Goal: Task Accomplishment & Management: Use online tool/utility

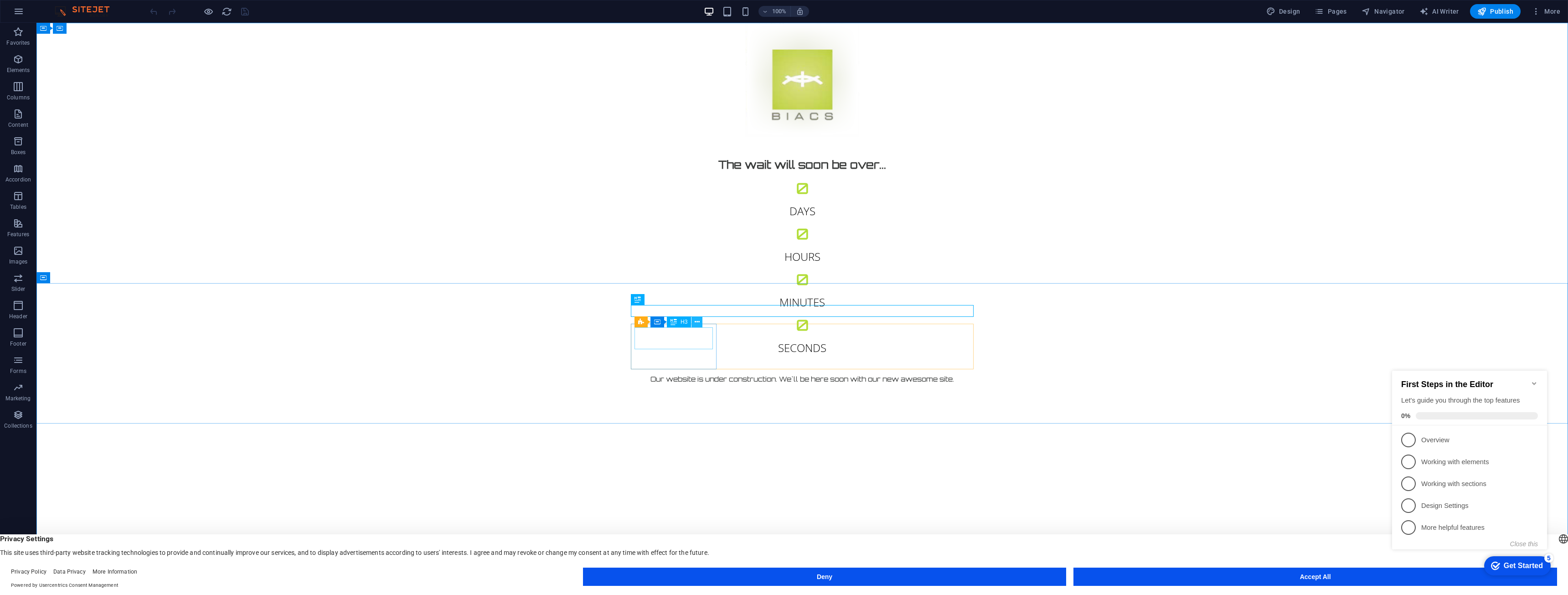
click at [697, 321] on icon at bounding box center [697, 322] width 5 height 10
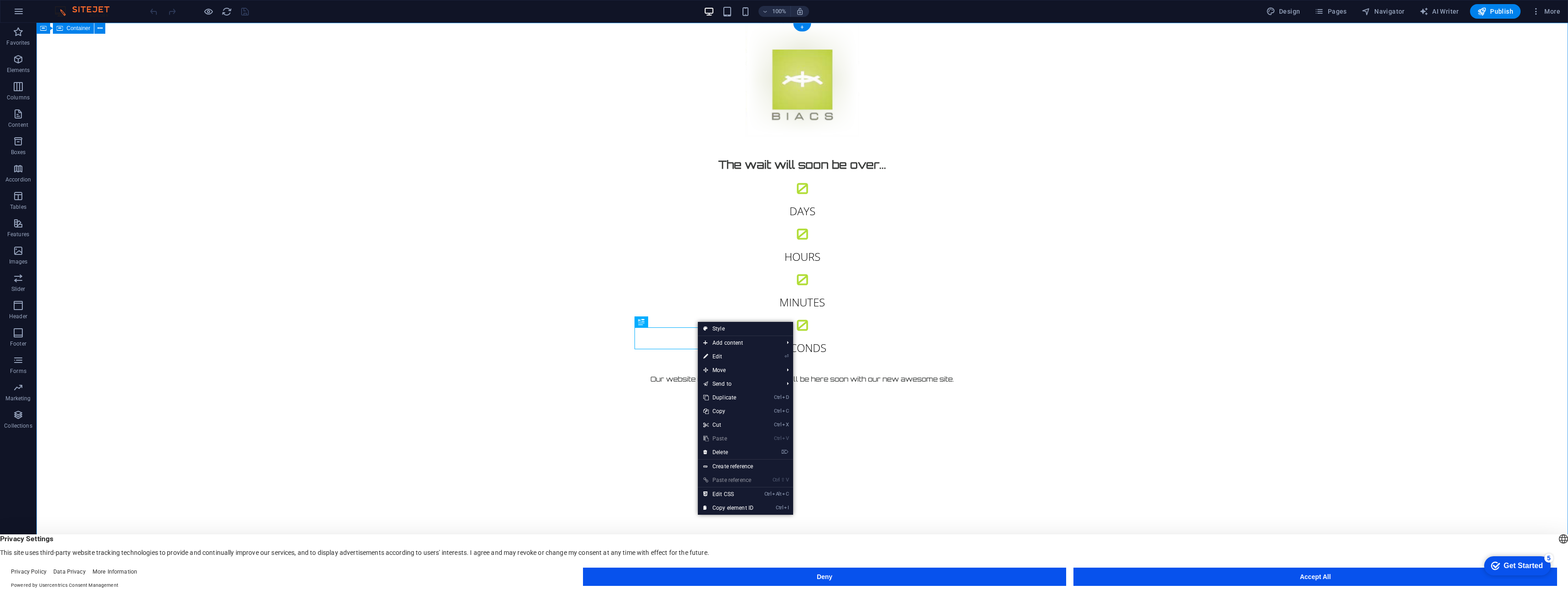
click at [478, 185] on div "The wait will soon be over... 0 Days 0 Hours 0 Minutes 0 Seconds Our website is…" at bounding box center [802, 296] width 1531 height 547
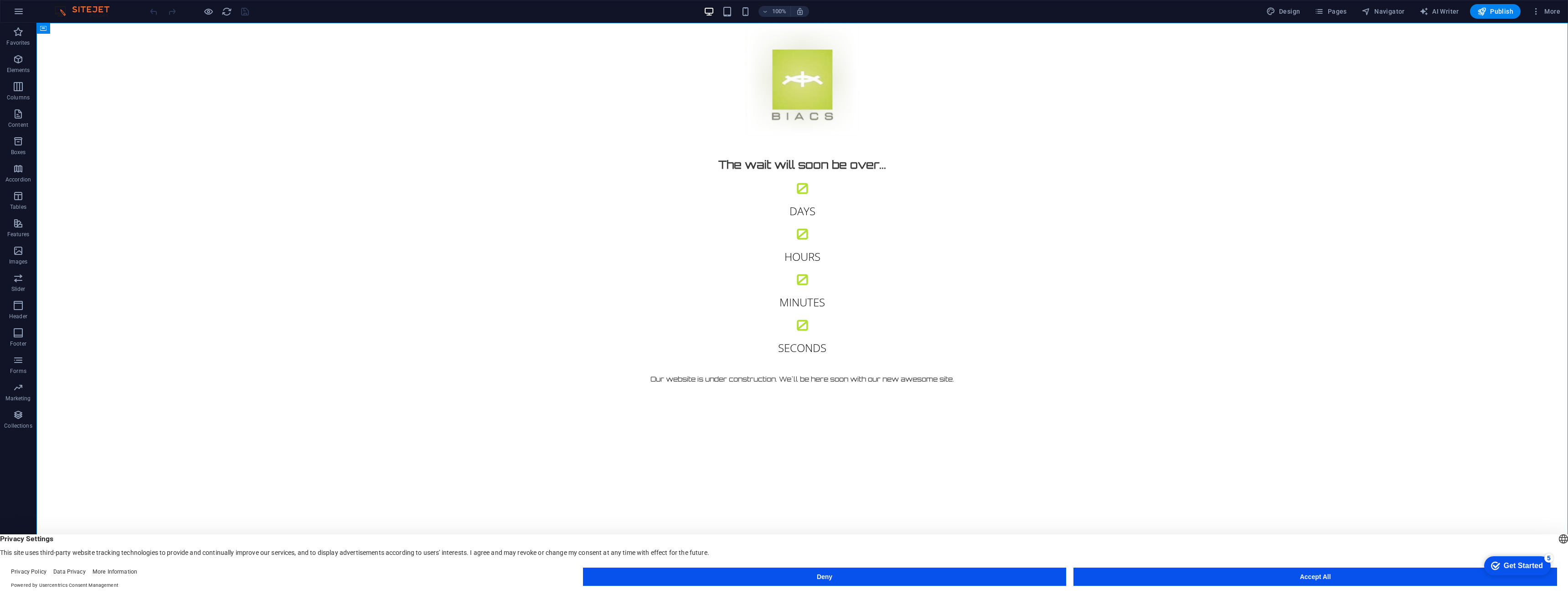
click at [1516, 565] on div "Get Started" at bounding box center [1523, 566] width 39 height 8
click at [1488, 442] on p "Overview - incomplete" at bounding box center [1476, 440] width 110 height 10
click at [1290, 9] on span "Design" at bounding box center [1283, 11] width 34 height 9
select select "px"
select select "300"
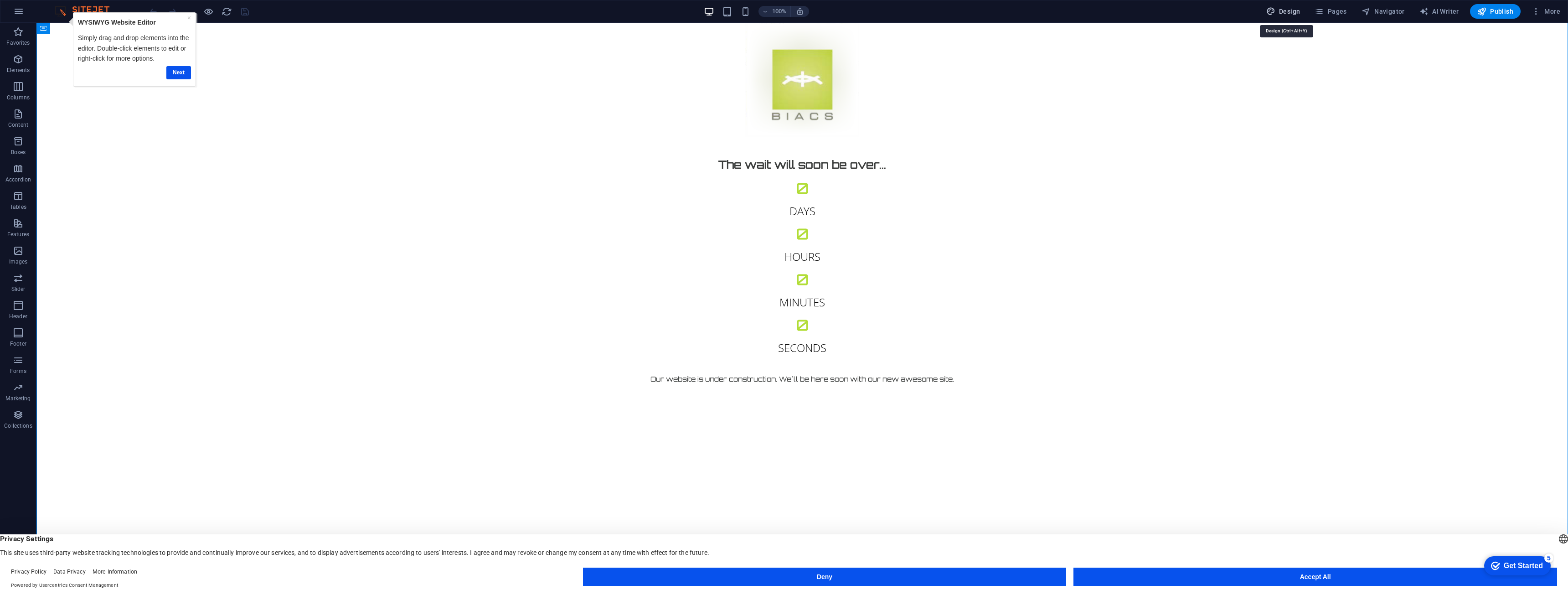
select select "px"
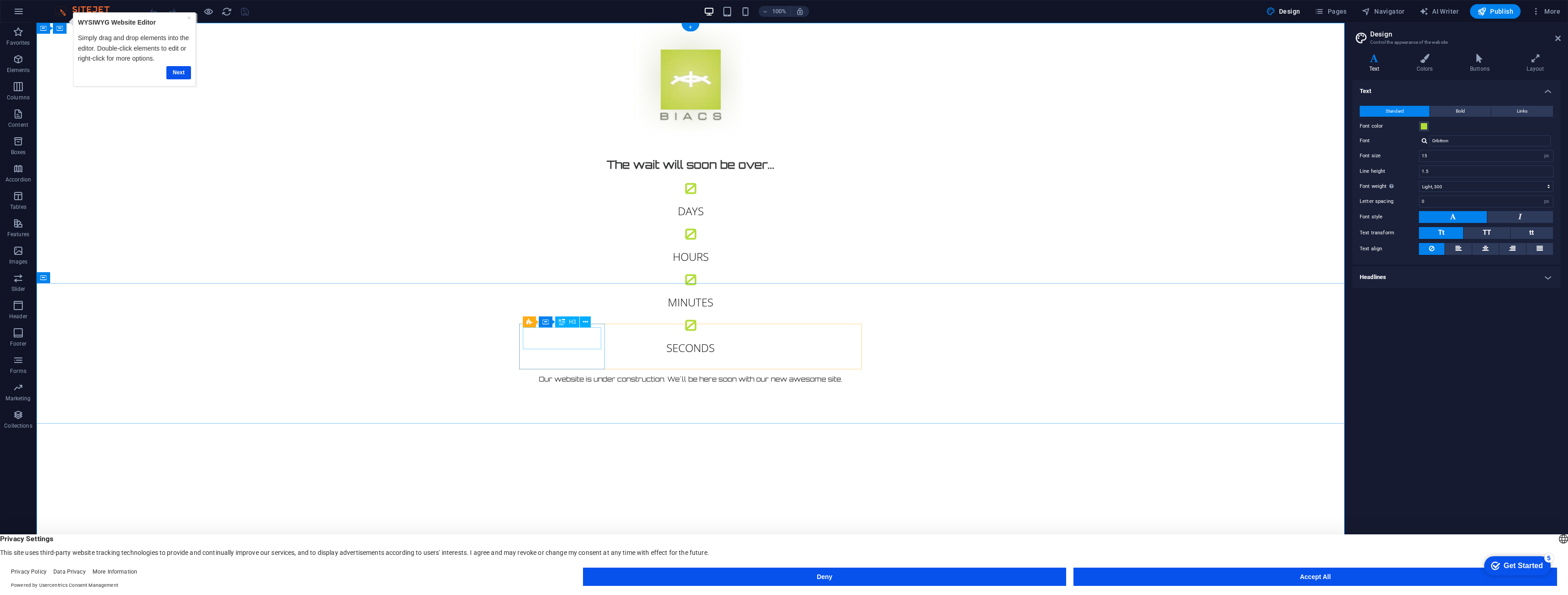
click at [562, 195] on div "0" at bounding box center [690, 188] width 335 height 15
click at [1449, 10] on span "AI Writer" at bounding box center [1439, 11] width 40 height 9
select select "English"
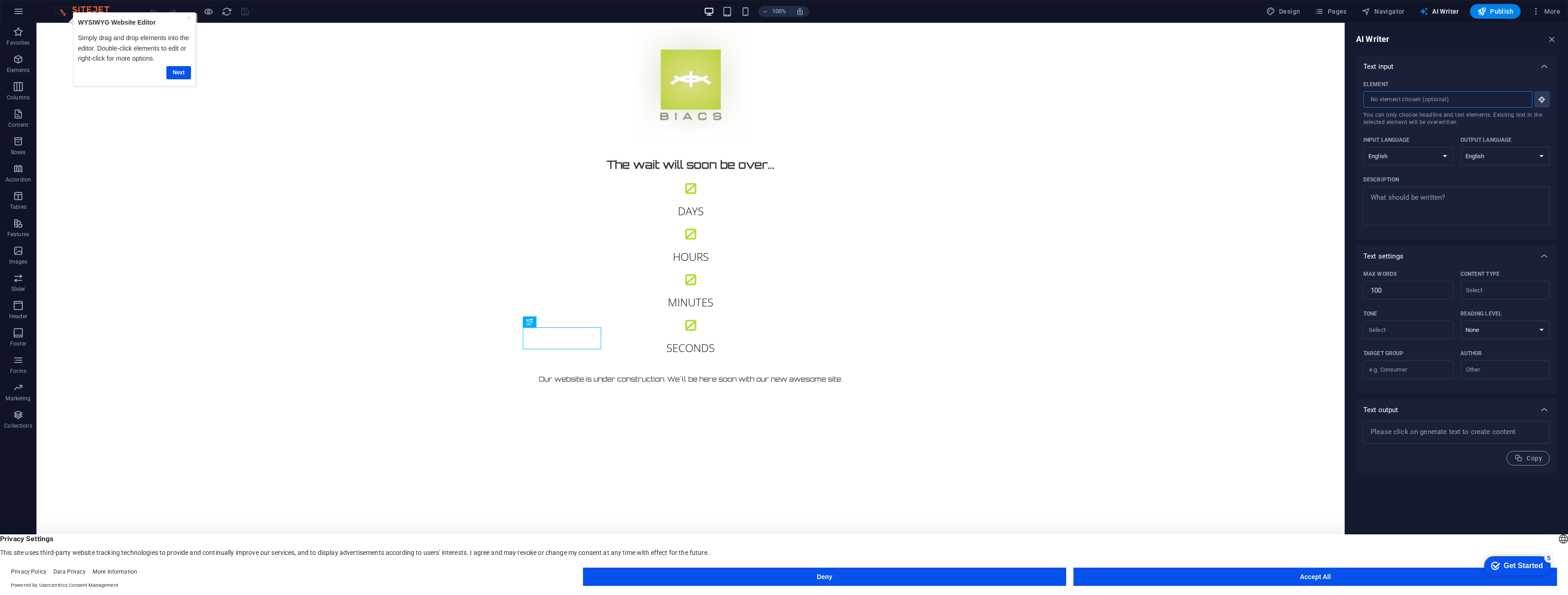
click at [1395, 97] on input "Element ​ You can only choose headline and text elements. Existing text in the …" at bounding box center [1444, 99] width 163 height 16
click at [138, 133] on div "The wait will soon be over... 0 Days 0 Hours 0 Minutes 0 Seconds Our website is…" at bounding box center [690, 296] width 1308 height 547
click at [566, 195] on div "0" at bounding box center [690, 188] width 335 height 15
click at [587, 325] on icon at bounding box center [586, 322] width 5 height 10
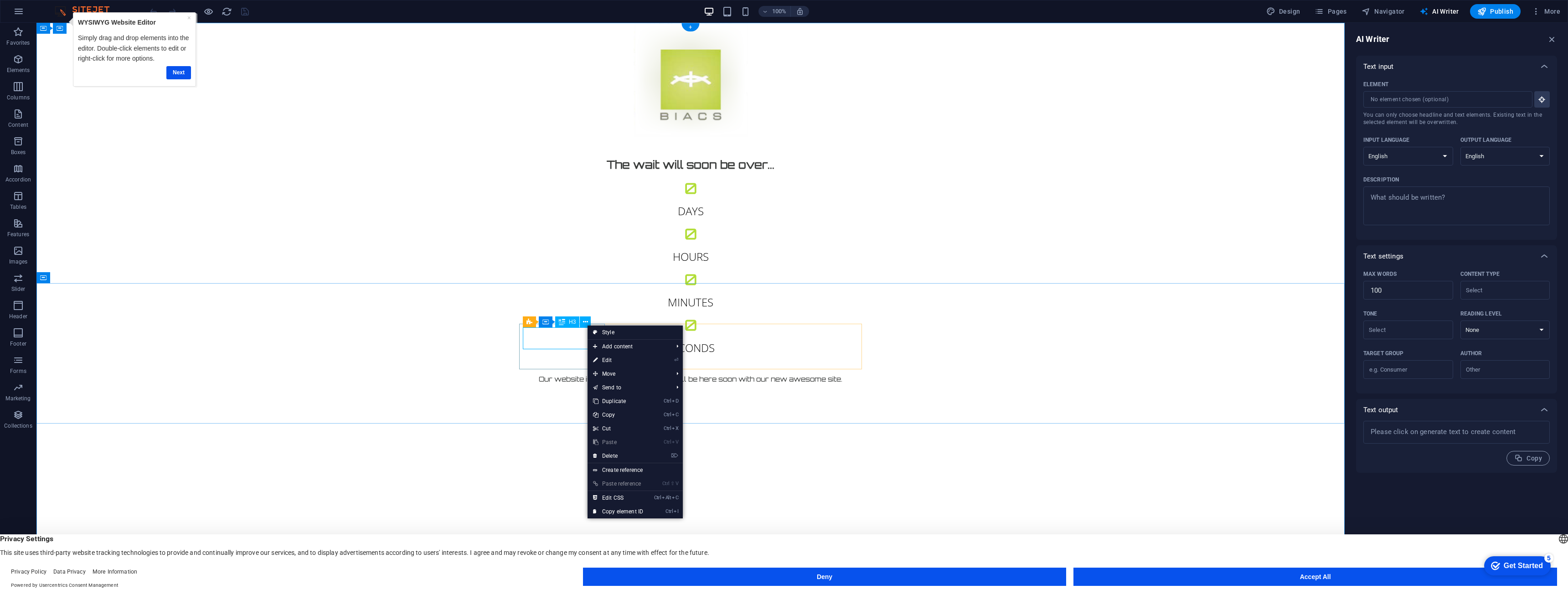
click at [566, 195] on div "0" at bounding box center [690, 188] width 335 height 15
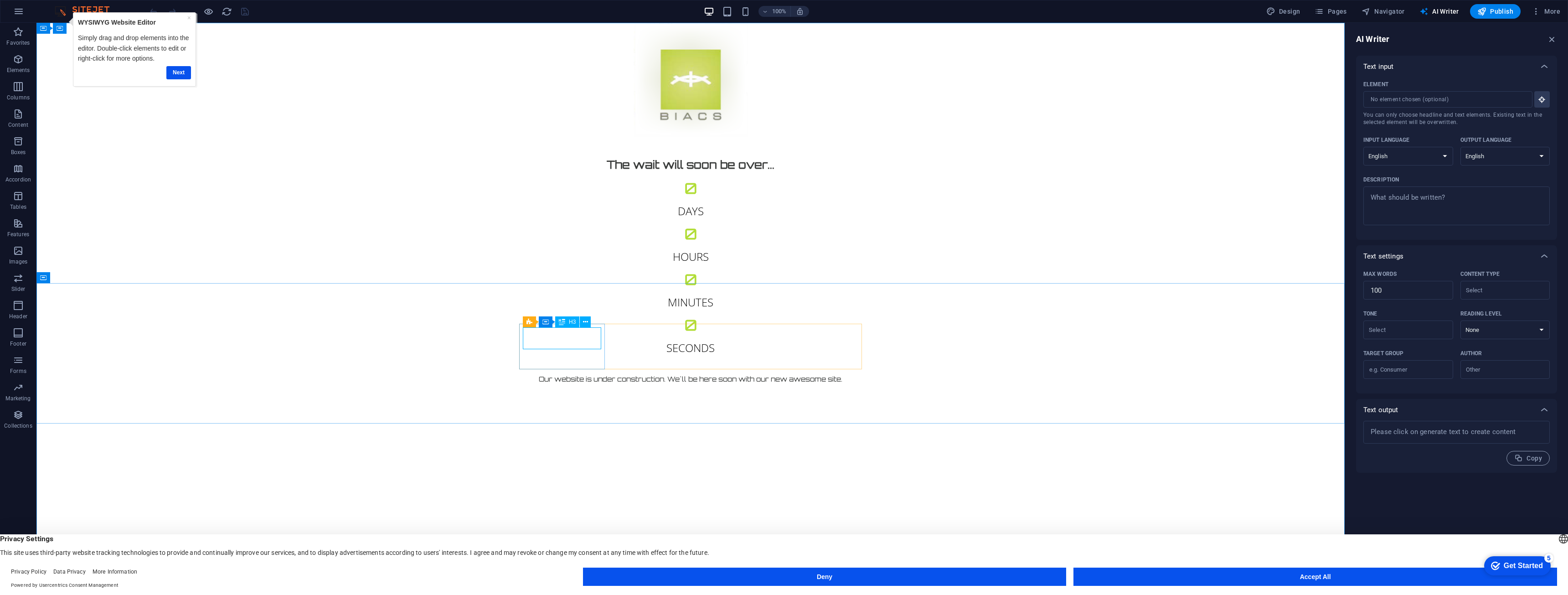
click at [573, 320] on span "H3" at bounding box center [572, 322] width 7 height 5
click at [564, 195] on div "0" at bounding box center [690, 188] width 335 height 15
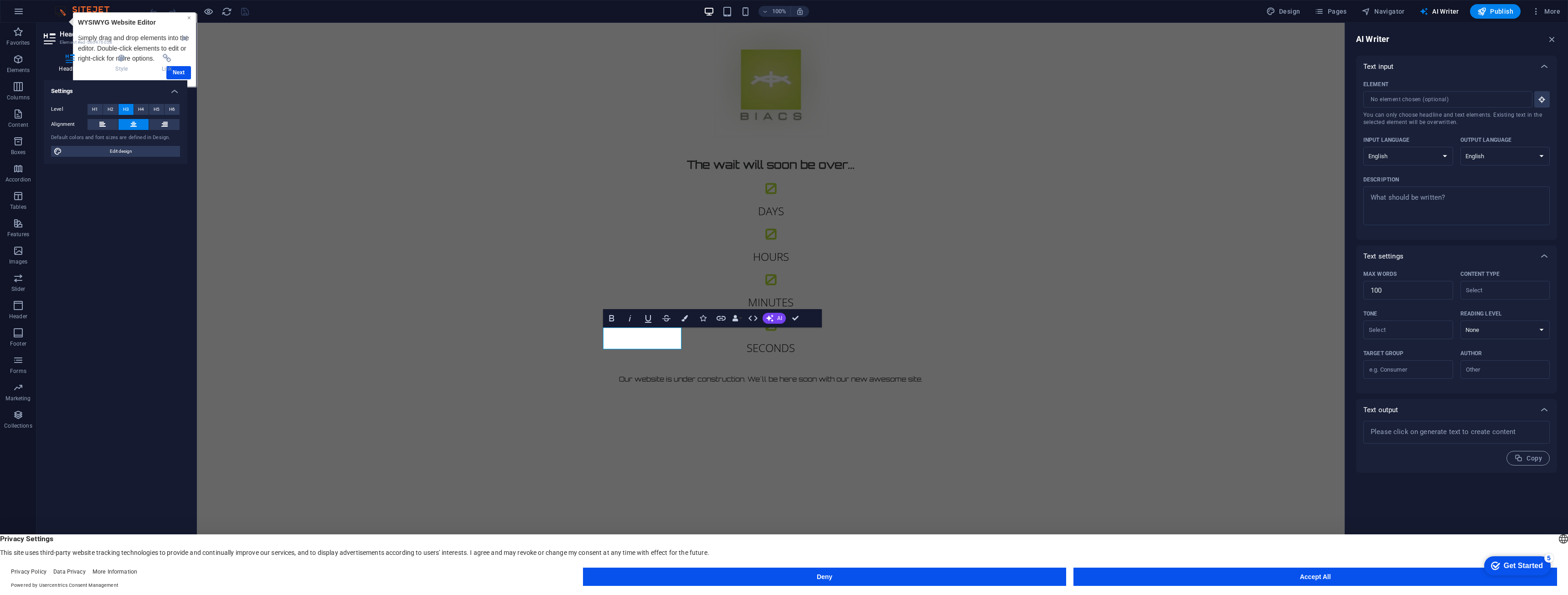
click at [188, 19] on link "×" at bounding box center [189, 18] width 4 height 7
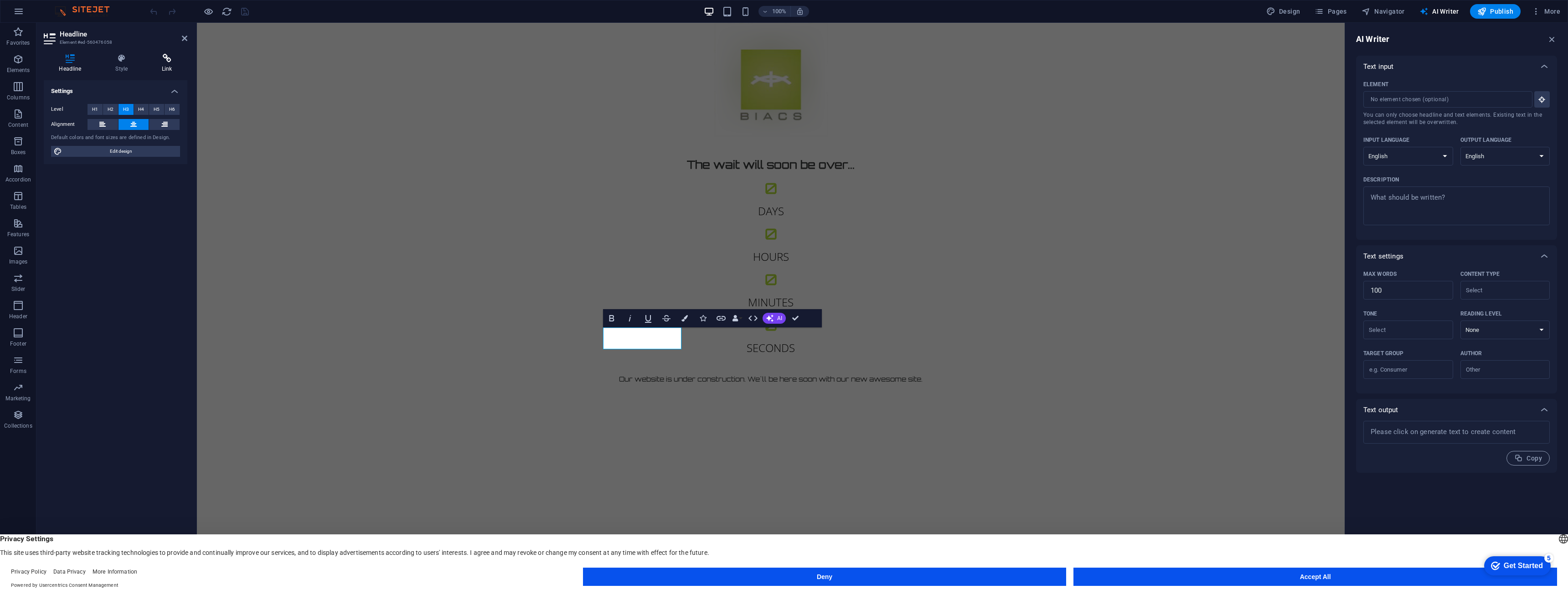
click at [170, 59] on icon at bounding box center [167, 58] width 41 height 9
click at [797, 572] on button "Deny" at bounding box center [825, 577] width 484 height 18
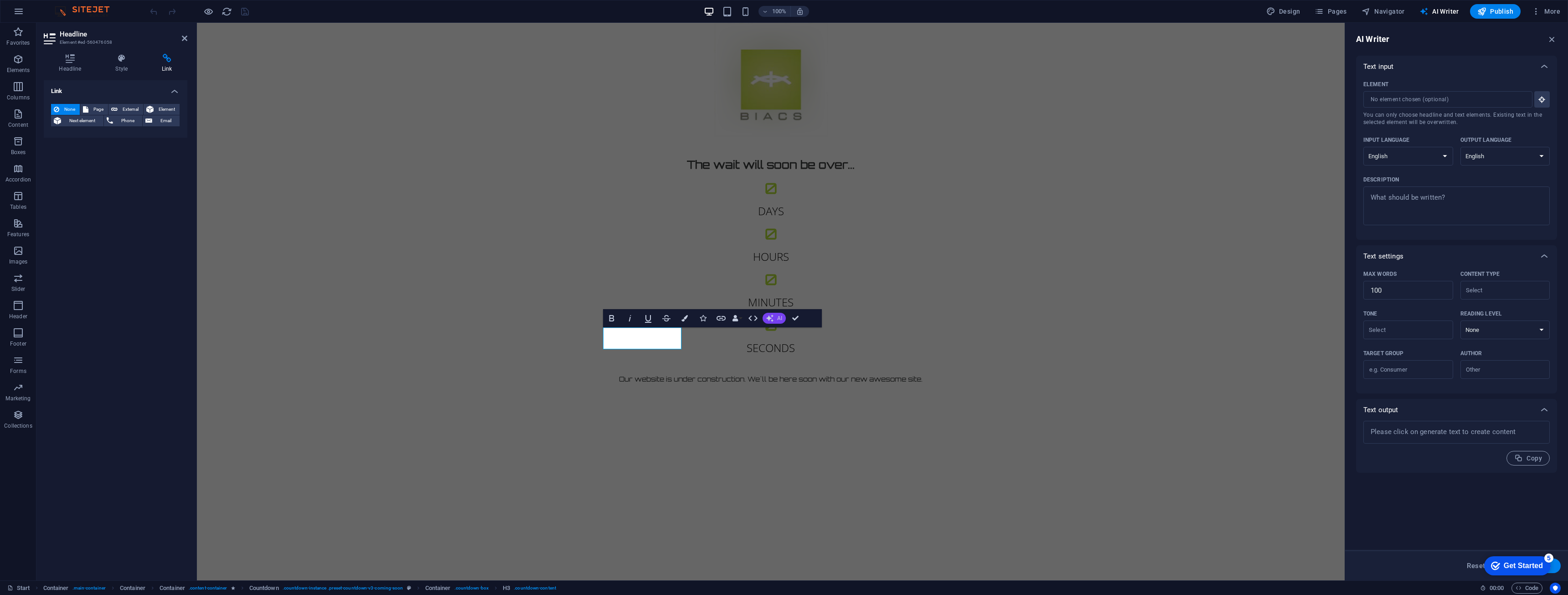
click at [780, 319] on span "AI" at bounding box center [780, 318] width 5 height 5
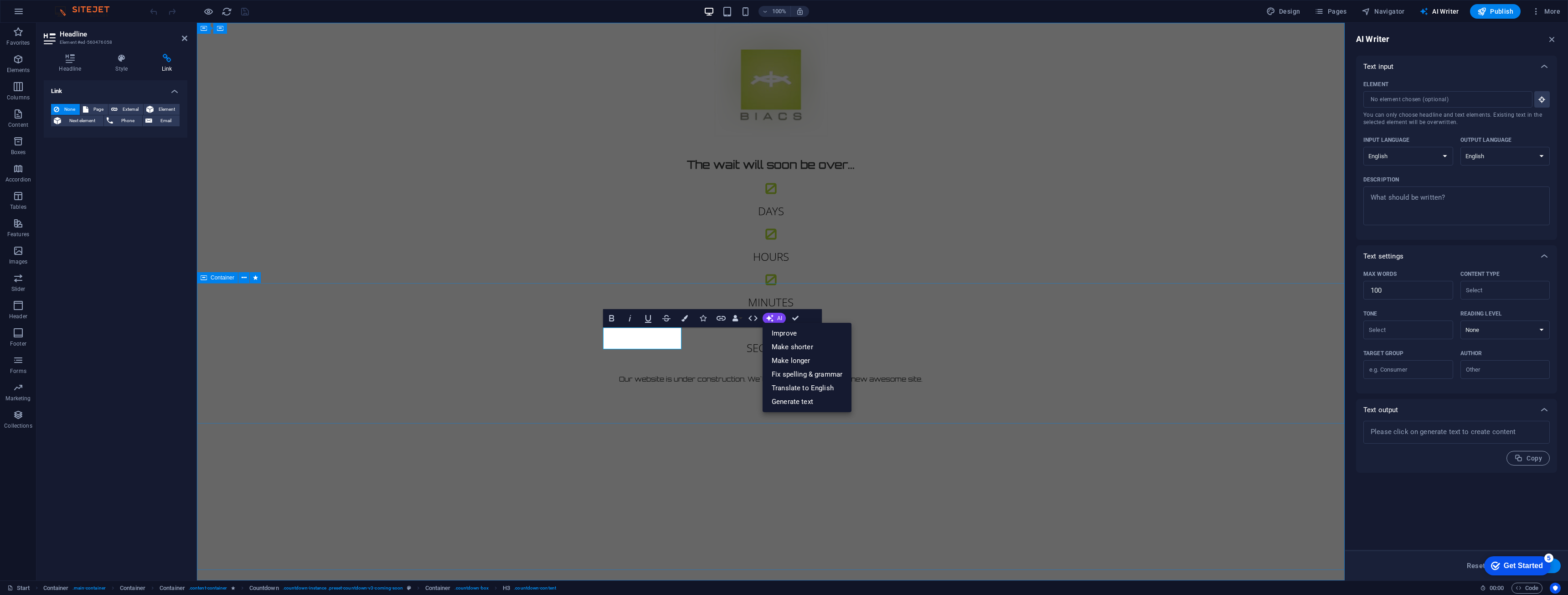
click at [431, 298] on div "The wait will soon be over... 0 Days 0 Hours 0 Minutes 0 Seconds Our website is…" at bounding box center [771, 275] width 1148 height 277
